Goal: Information Seeking & Learning: Understand process/instructions

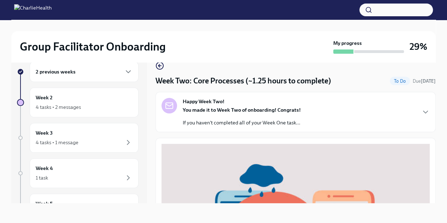
scroll to position [280, 0]
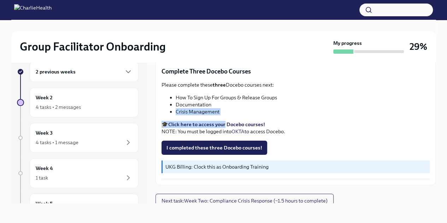
drag, startPoint x: 176, startPoint y: 107, endPoint x: 228, endPoint y: 120, distance: 53.4
click at [228, 120] on div "Please complete these three Docebo courses next: How To Sign Up For Groups & Re…" at bounding box center [296, 108] width 268 height 54
click at [218, 109] on li "Crisis Management" at bounding box center [303, 111] width 254 height 7
drag, startPoint x: 215, startPoint y: 112, endPoint x: 175, endPoint y: 105, distance: 40.2
click at [175, 105] on div "Please complete these three Docebo courses next: How To Sign Up For Groups & Re…" at bounding box center [296, 108] width 268 height 54
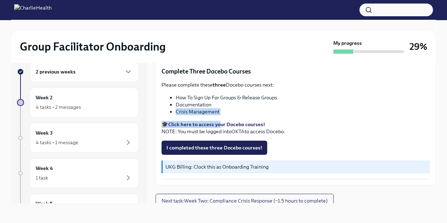
click at [176, 108] on li "Crisis Management" at bounding box center [303, 111] width 254 height 7
drag, startPoint x: 175, startPoint y: 105, endPoint x: 222, endPoint y: 110, distance: 46.9
click at [222, 110] on li "Crisis Management" at bounding box center [303, 111] width 254 height 7
click at [213, 108] on li "Crisis Management" at bounding box center [303, 111] width 254 height 7
click at [204, 108] on li "Crisis Management" at bounding box center [303, 111] width 254 height 7
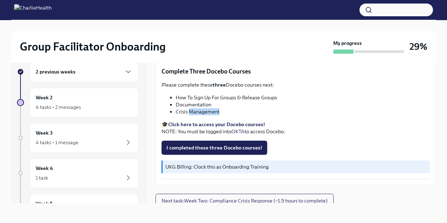
click at [204, 108] on li "Crisis Management" at bounding box center [303, 111] width 254 height 7
copy li "Management"
